Goal: Book appointment/travel/reservation

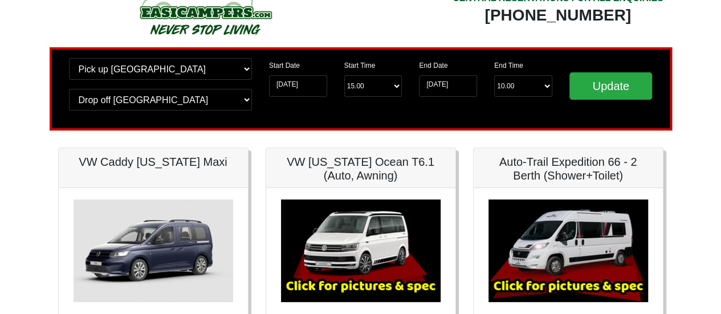
scroll to position [38, 0]
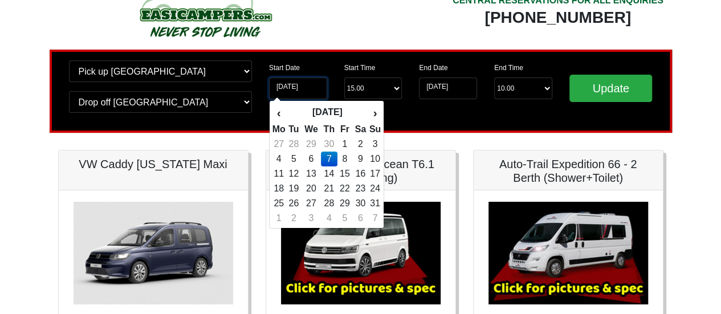
click at [297, 88] on input "[DATE]" at bounding box center [298, 88] width 58 height 22
click at [292, 161] on td "5" at bounding box center [293, 159] width 15 height 15
type input "[DATE]"
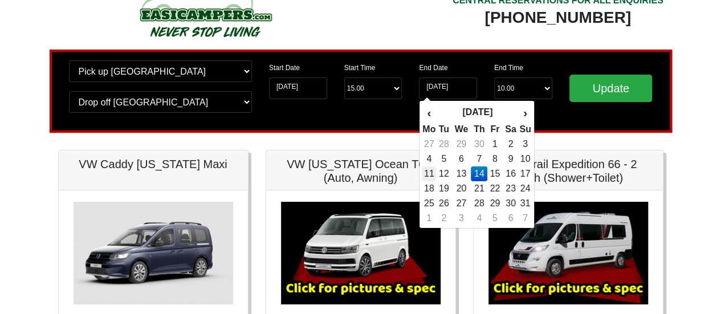
click at [432, 173] on td "11" at bounding box center [429, 173] width 14 height 15
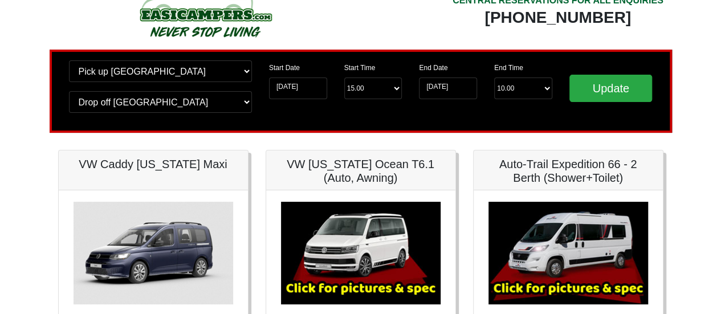
type input "[DATE]"
click at [593, 93] on input "Update" at bounding box center [610, 88] width 83 height 27
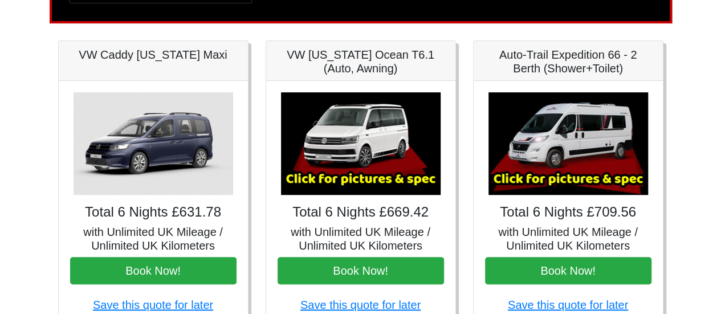
scroll to position [195, 0]
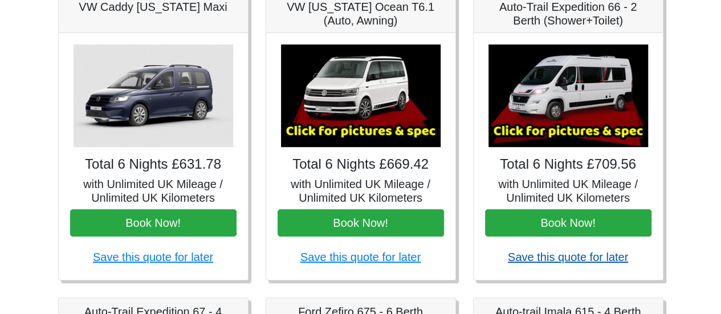
click at [602, 258] on link "Save this quote for later" at bounding box center [568, 257] width 120 height 13
